Goal: Check status: Check status

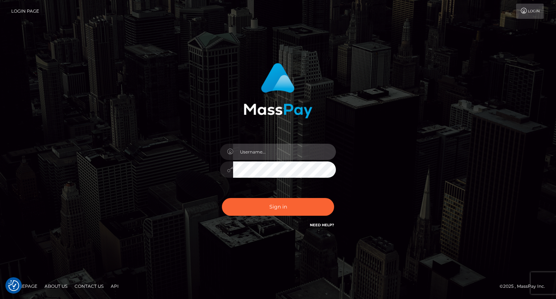
drag, startPoint x: 256, startPoint y: 149, endPoint x: 264, endPoint y: 151, distance: 8.6
click at [256, 149] on input "text" at bounding box center [284, 152] width 103 height 16
type input "Mirasol.spree"
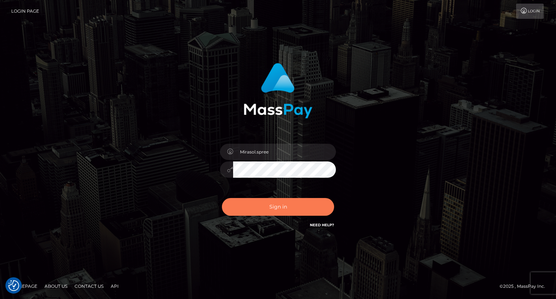
click at [281, 210] on button "Sign in" at bounding box center [278, 207] width 112 height 18
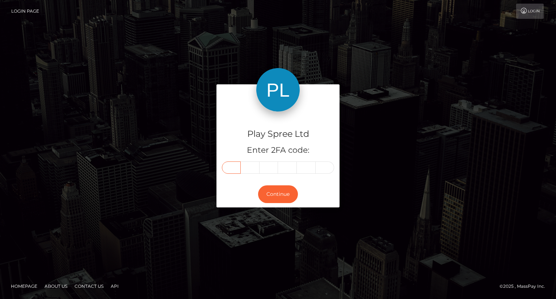
click at [232, 166] on input "text" at bounding box center [231, 167] width 19 height 12
type input "6"
type input "4"
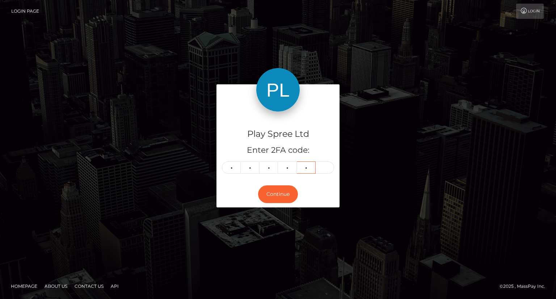
type input "1"
type input "0"
click at [290, 191] on button "Continue" at bounding box center [278, 194] width 40 height 18
click at [283, 195] on button "Continue" at bounding box center [278, 194] width 40 height 18
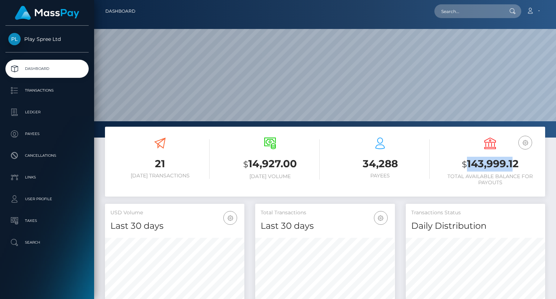
scroll to position [128, 139]
drag, startPoint x: 466, startPoint y: 160, endPoint x: 516, endPoint y: 159, distance: 49.6
click at [516, 159] on h3 "$ 143,999.12" at bounding box center [489, 164] width 99 height 15
copy h3 "143,999.12"
click at [469, 164] on h3 "$ 143,999.12" at bounding box center [489, 164] width 99 height 15
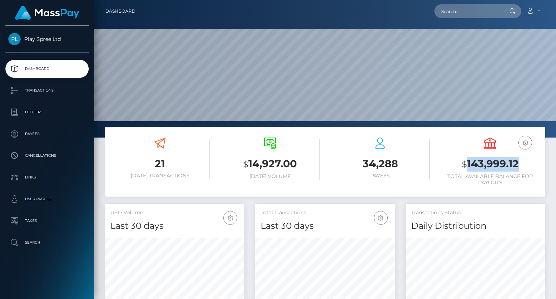
drag, startPoint x: 466, startPoint y: 161, endPoint x: 536, endPoint y: 164, distance: 69.9
click at [536, 164] on h3 "$ 143,999.12" at bounding box center [489, 164] width 99 height 15
copy h3 "143,999.12"
